Goal: Understand process/instructions: Learn how to perform a task or action

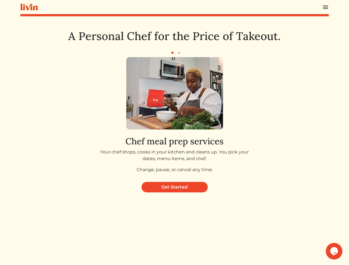
click at [174, 133] on div "Chef meal prep services Your chef shops, cooks in your kitchen and cleans up. Y…" at bounding box center [174, 117] width 213 height 120
click at [325, 7] on img at bounding box center [325, 7] width 7 height 7
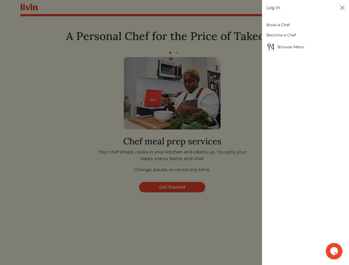
click at [172, 53] on div at bounding box center [174, 132] width 349 height 265
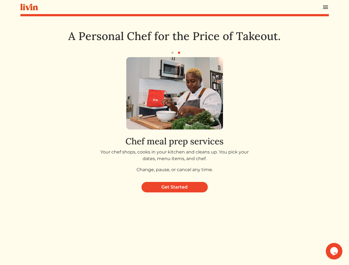
click at [175, 117] on img at bounding box center [174, 93] width 97 height 72
click at [334, 251] on icon "Chat widget" at bounding box center [334, 251] width 8 height 8
